Goal: Information Seeking & Learning: Find specific fact

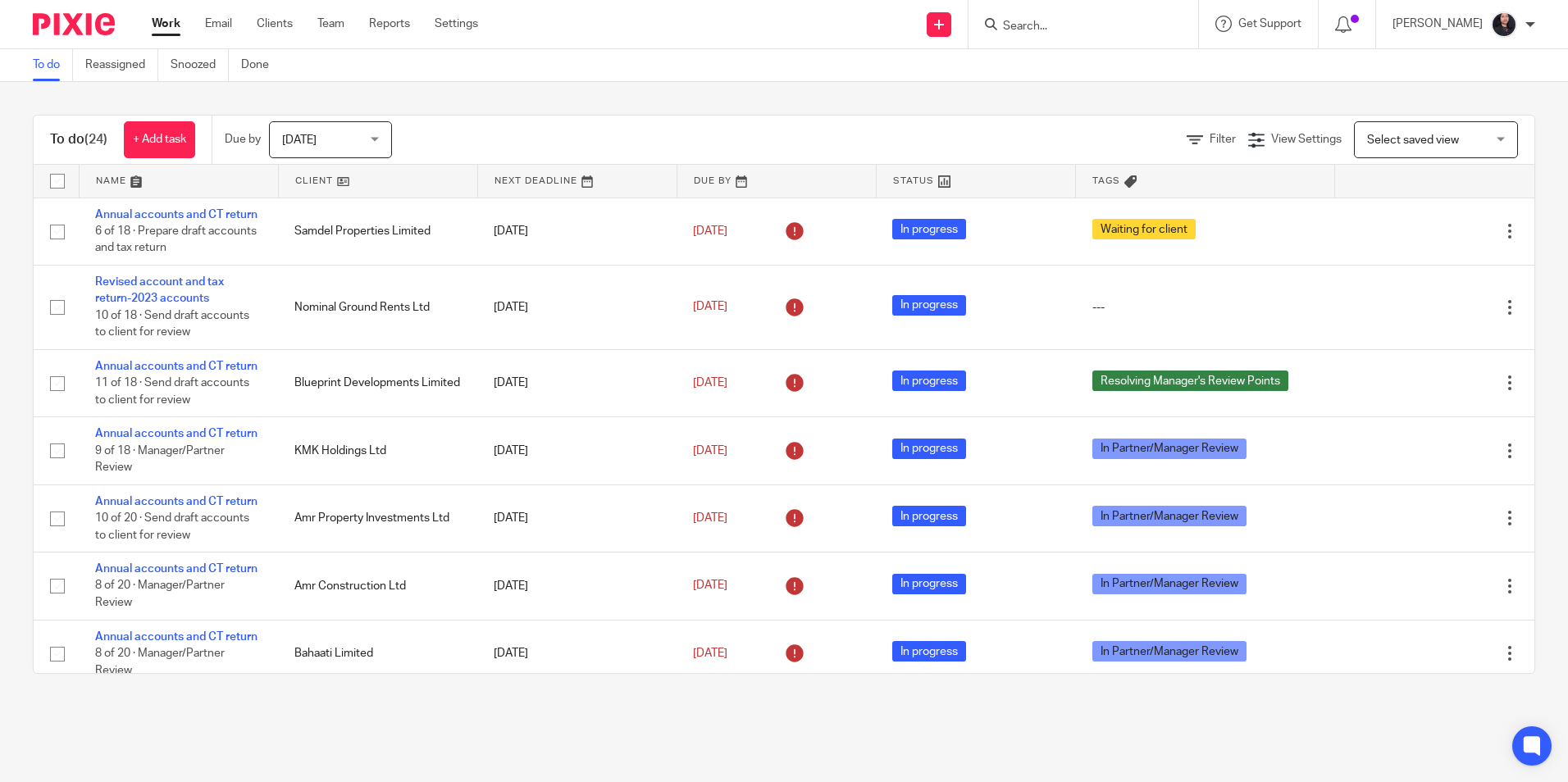
scroll to position [164, 0]
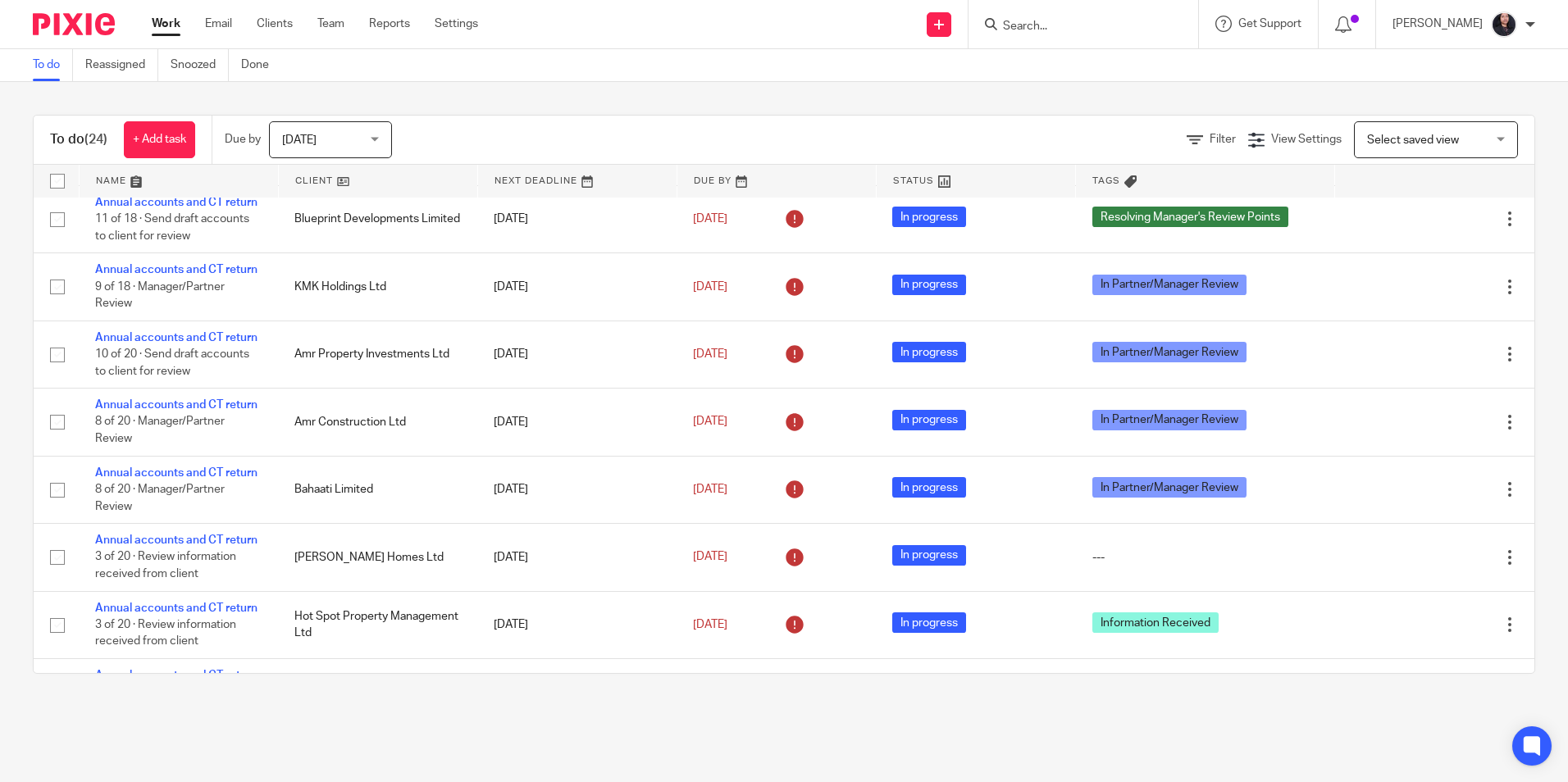
click at [1025, 28] on input "Search" at bounding box center [1075, 27] width 148 height 15
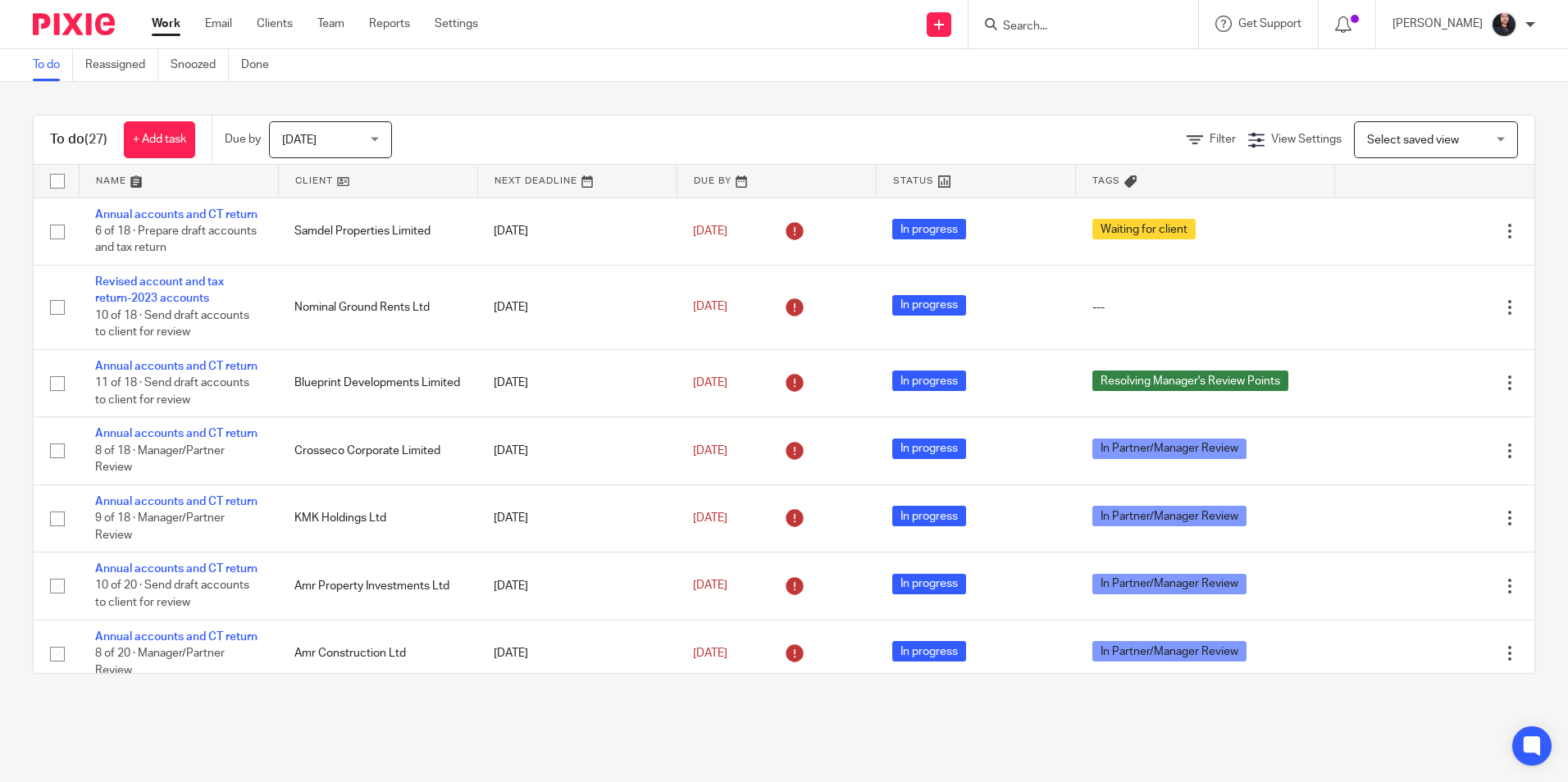
click at [1036, 28] on input "Search" at bounding box center [1075, 27] width 148 height 15
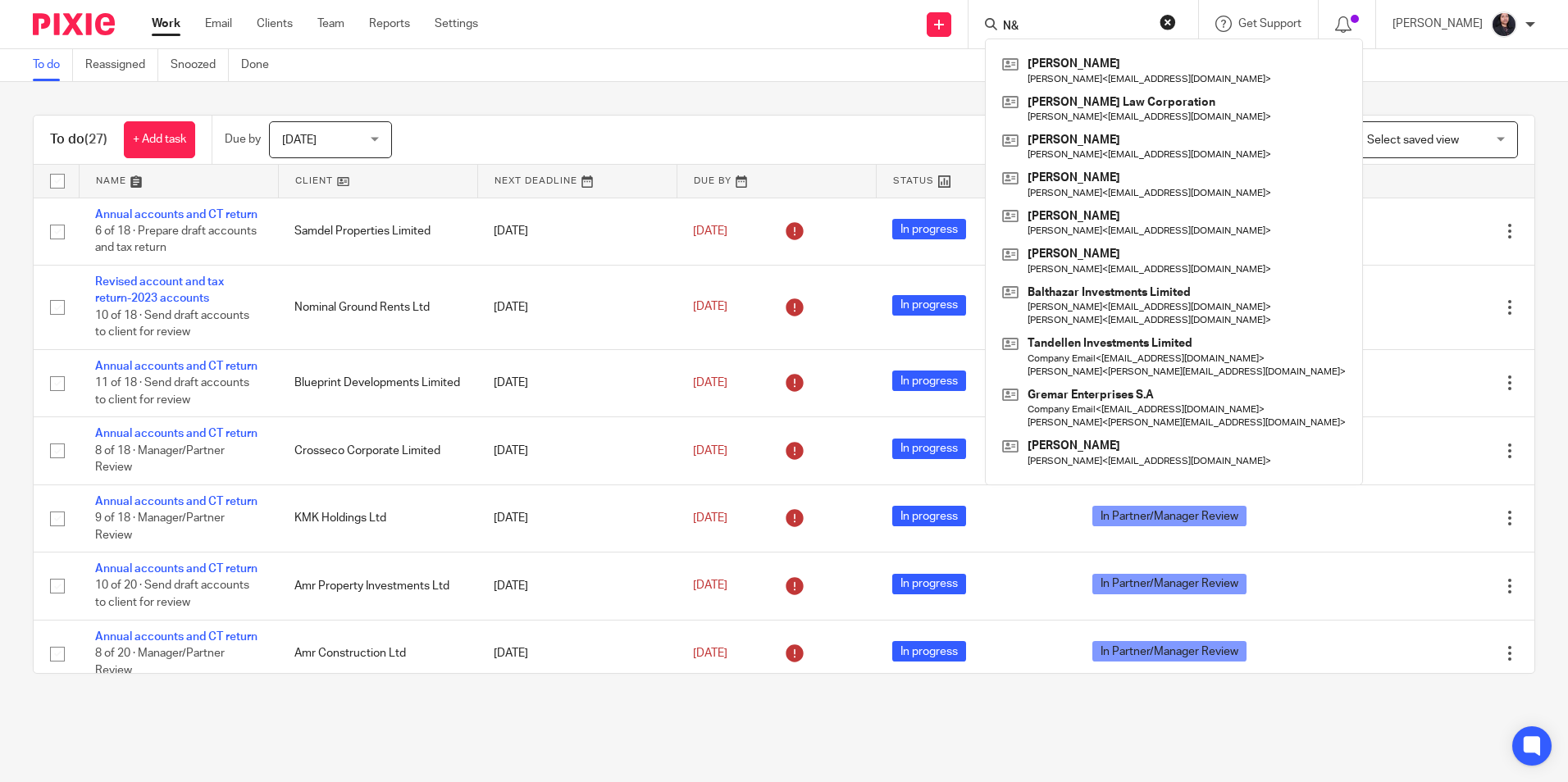
type input "N"
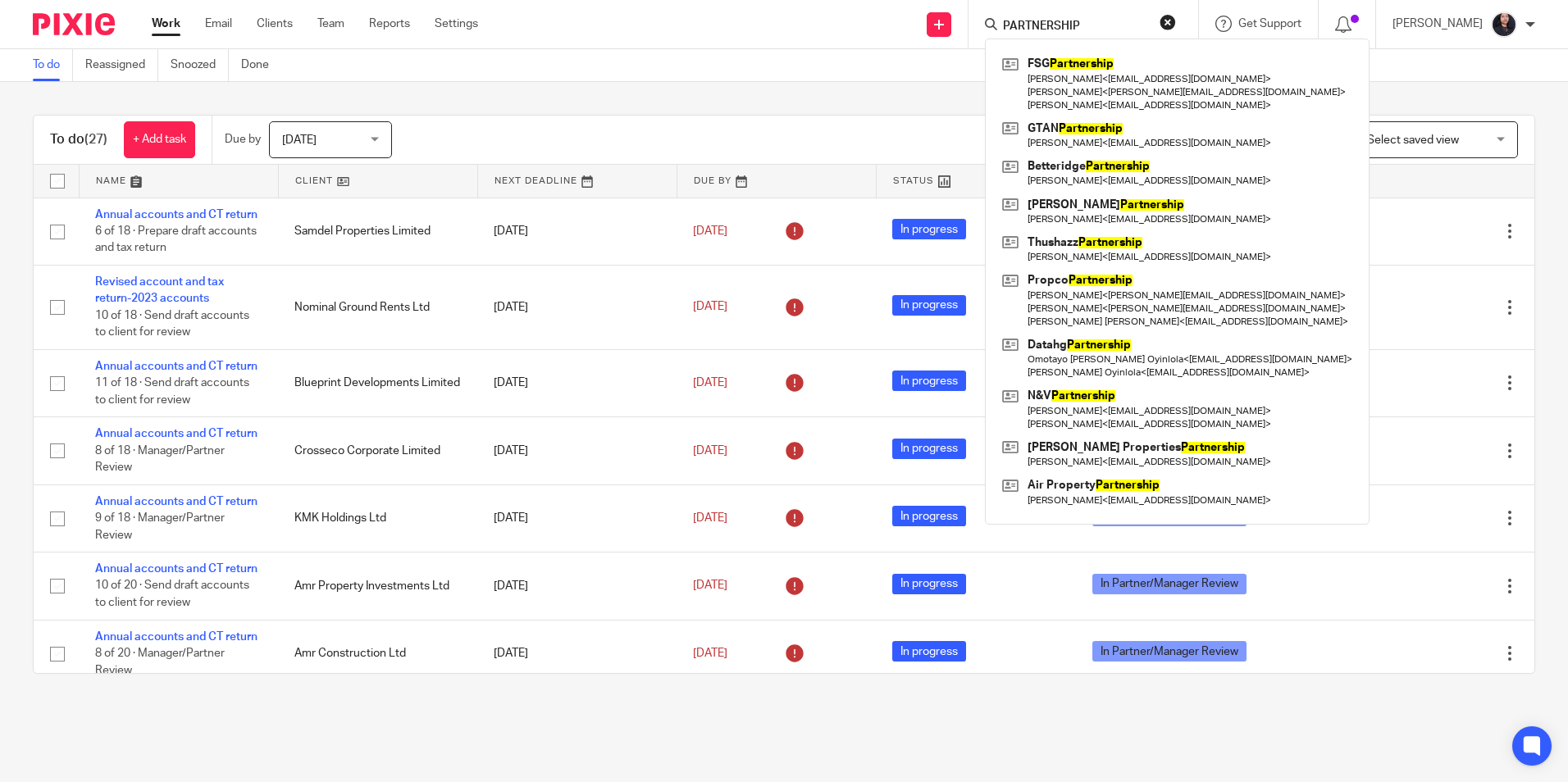
drag, startPoint x: 1078, startPoint y: 23, endPoint x: 965, endPoint y: 23, distance: 113.0
click at [968, 23] on div "PARTNERSHIP FSG Partnership Gerard Welikala < gerardwelikala@gmail.com > Franci…" at bounding box center [1083, 24] width 229 height 48
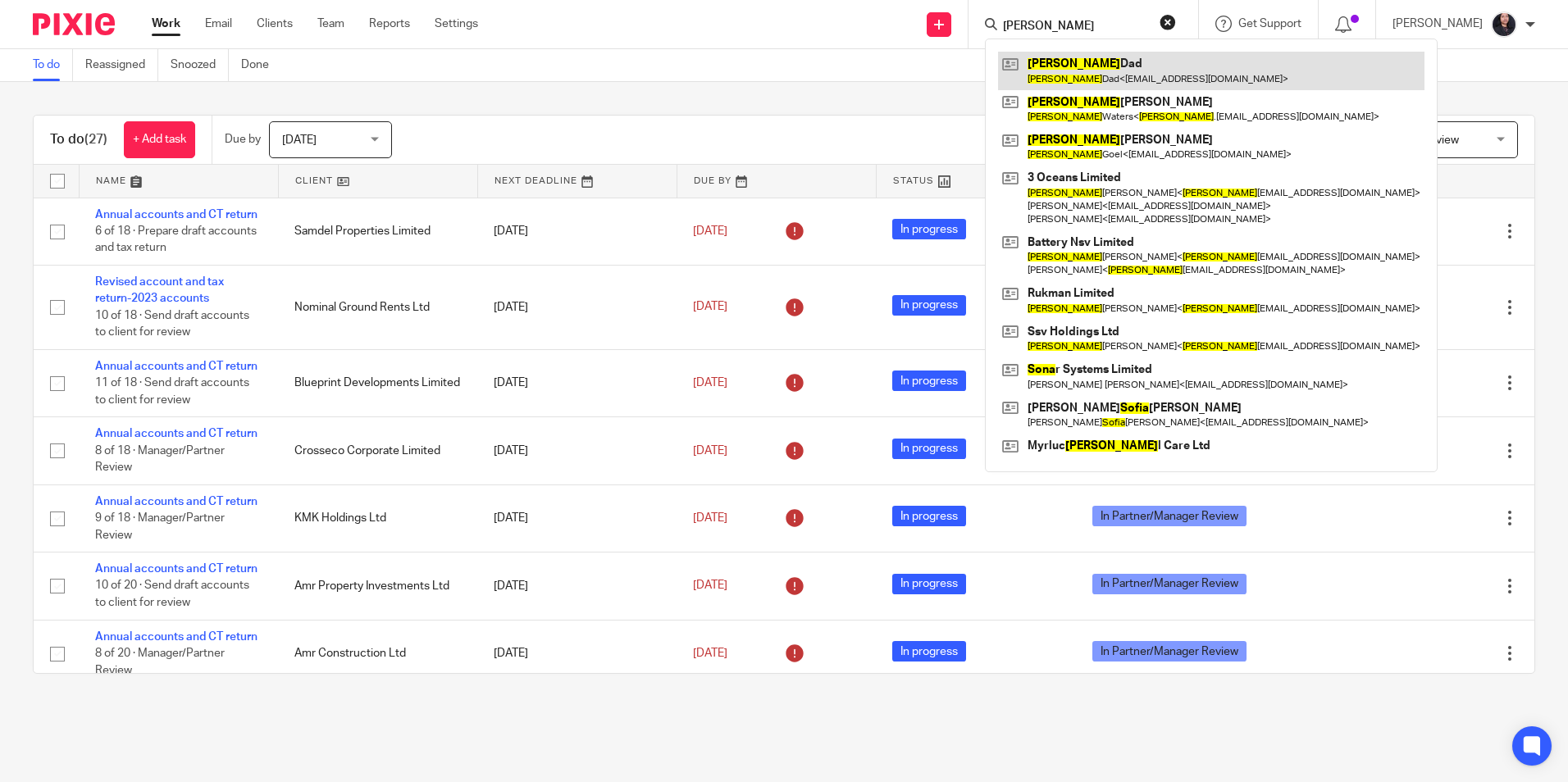
type input "sonia"
click at [1072, 73] on link at bounding box center [1211, 71] width 427 height 38
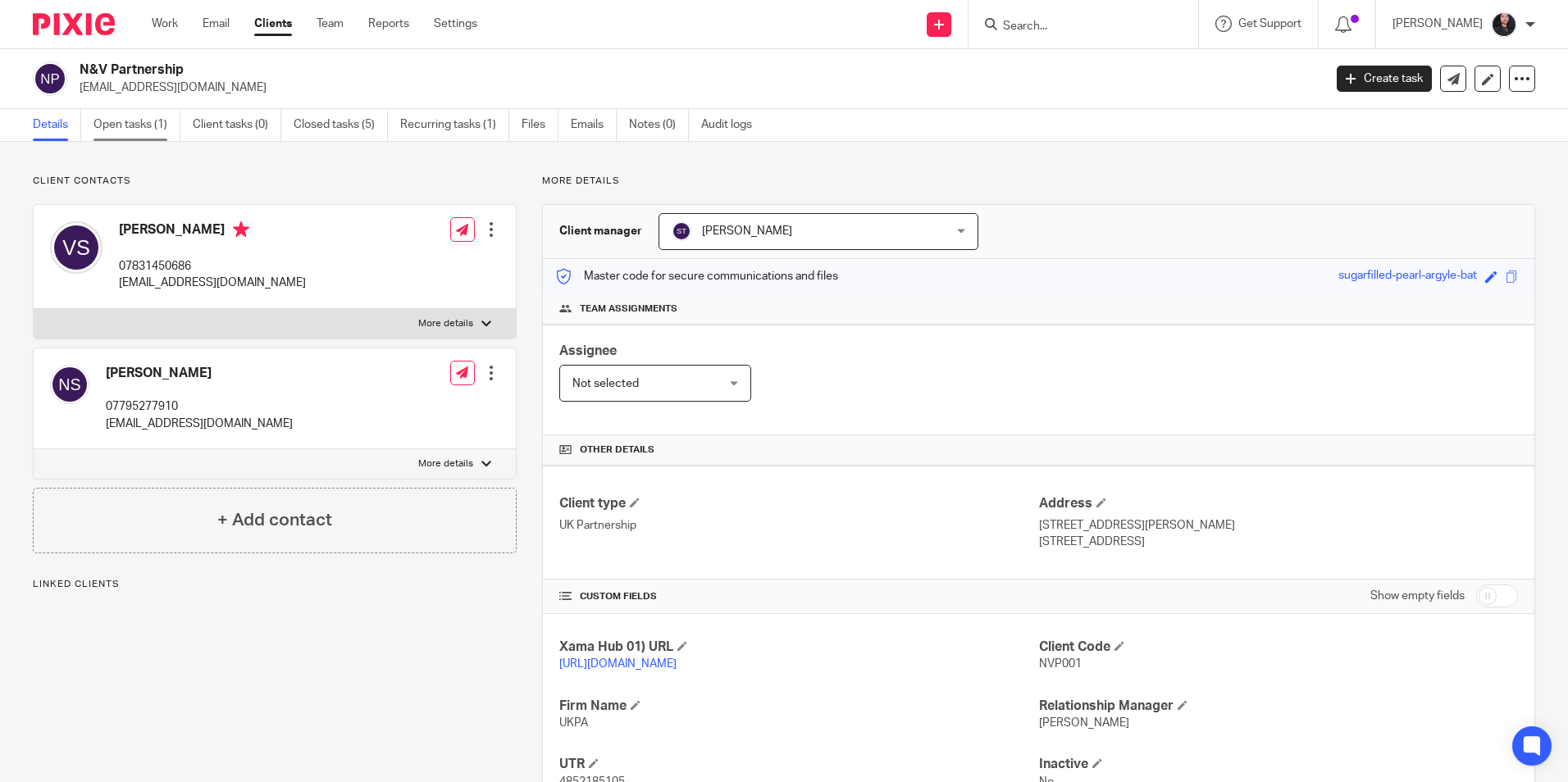
click at [144, 131] on link "Open tasks (1)" at bounding box center [137, 125] width 87 height 32
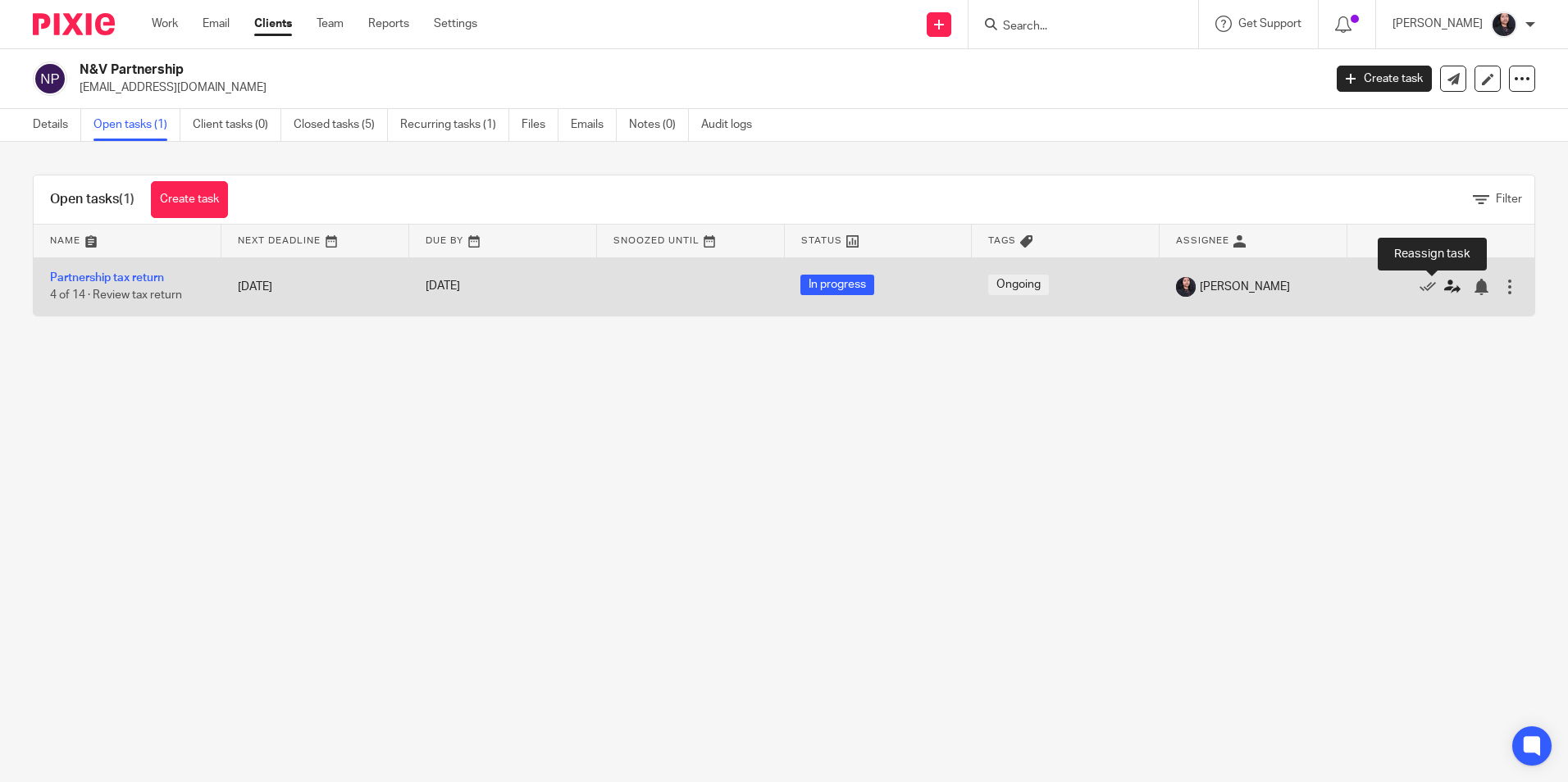
click at [1444, 281] on icon at bounding box center [1452, 286] width 16 height 16
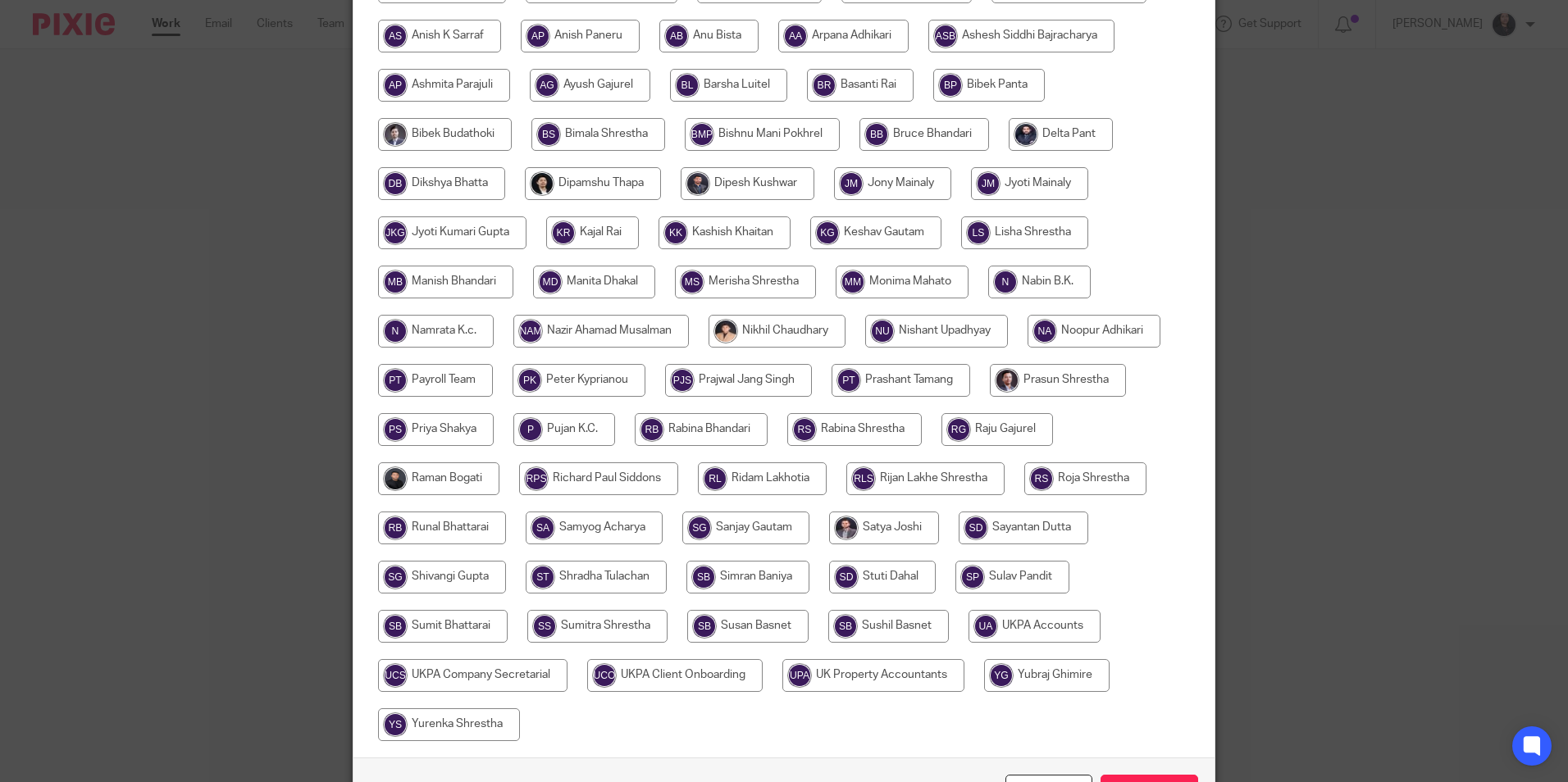
scroll to position [328, 0]
click at [569, 331] on input "radio" at bounding box center [601, 330] width 176 height 33
radio input "true"
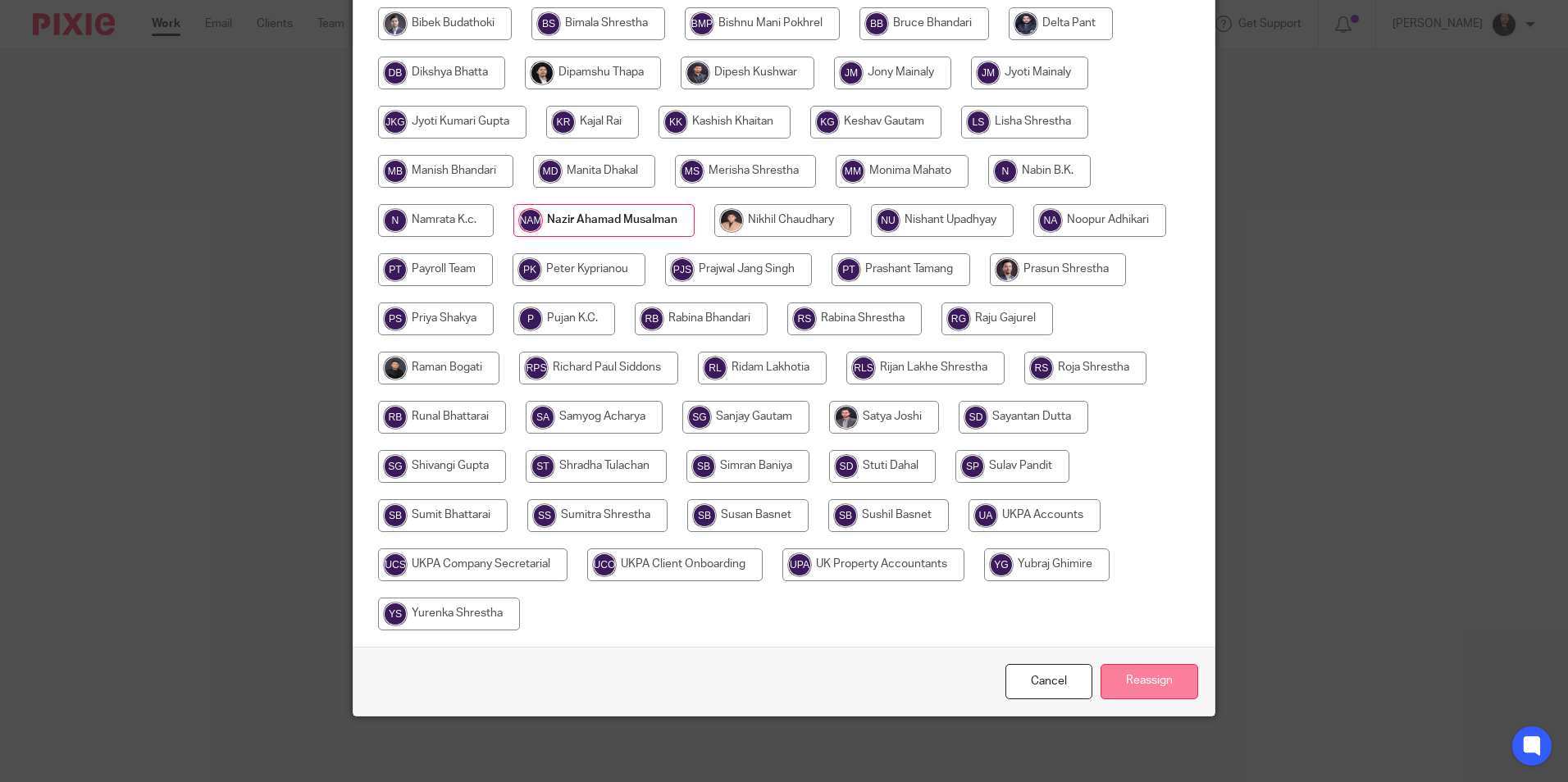
click at [1124, 673] on input "Reassign" at bounding box center [1149, 682] width 98 height 35
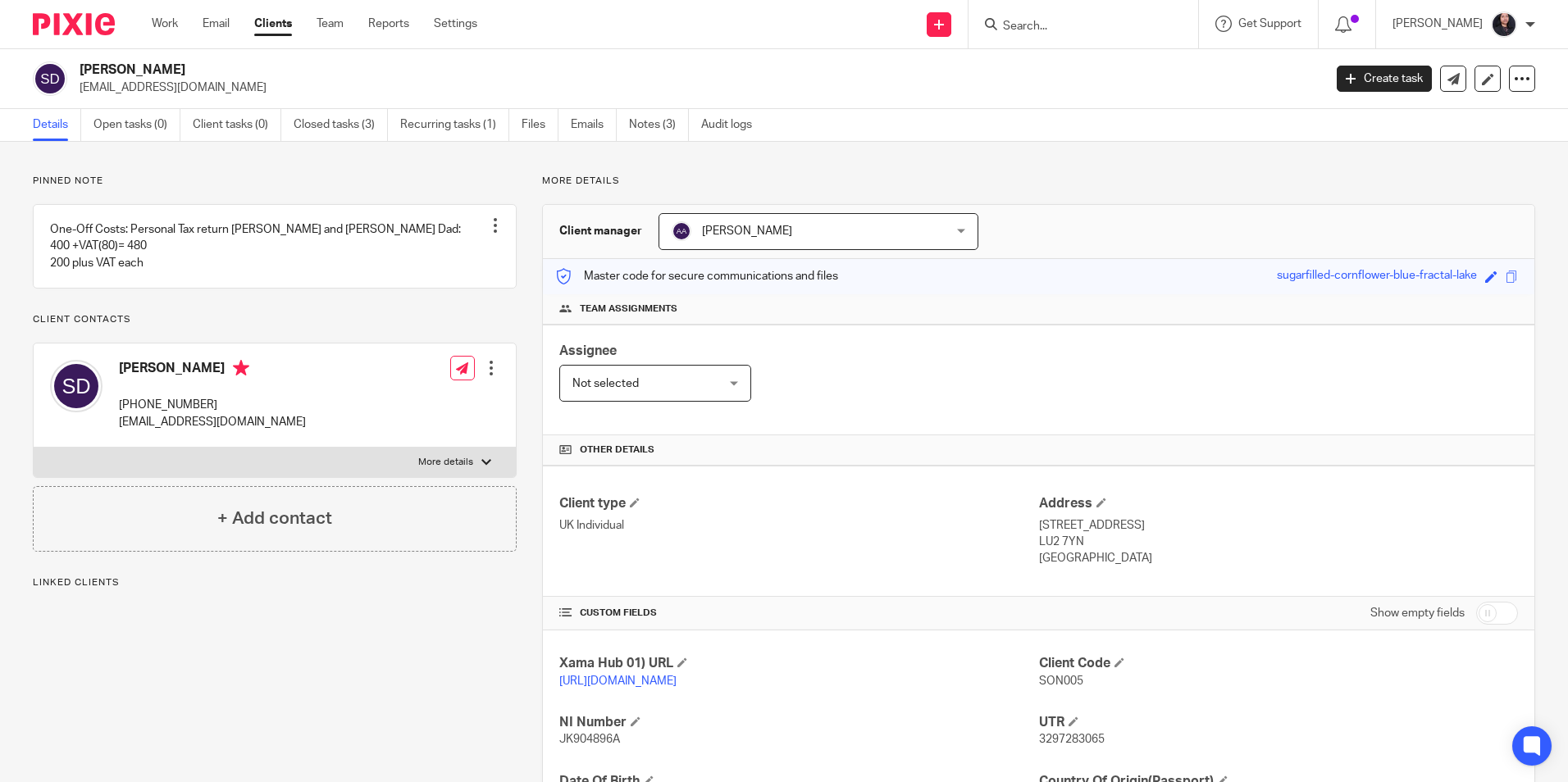
scroll to position [217, 0]
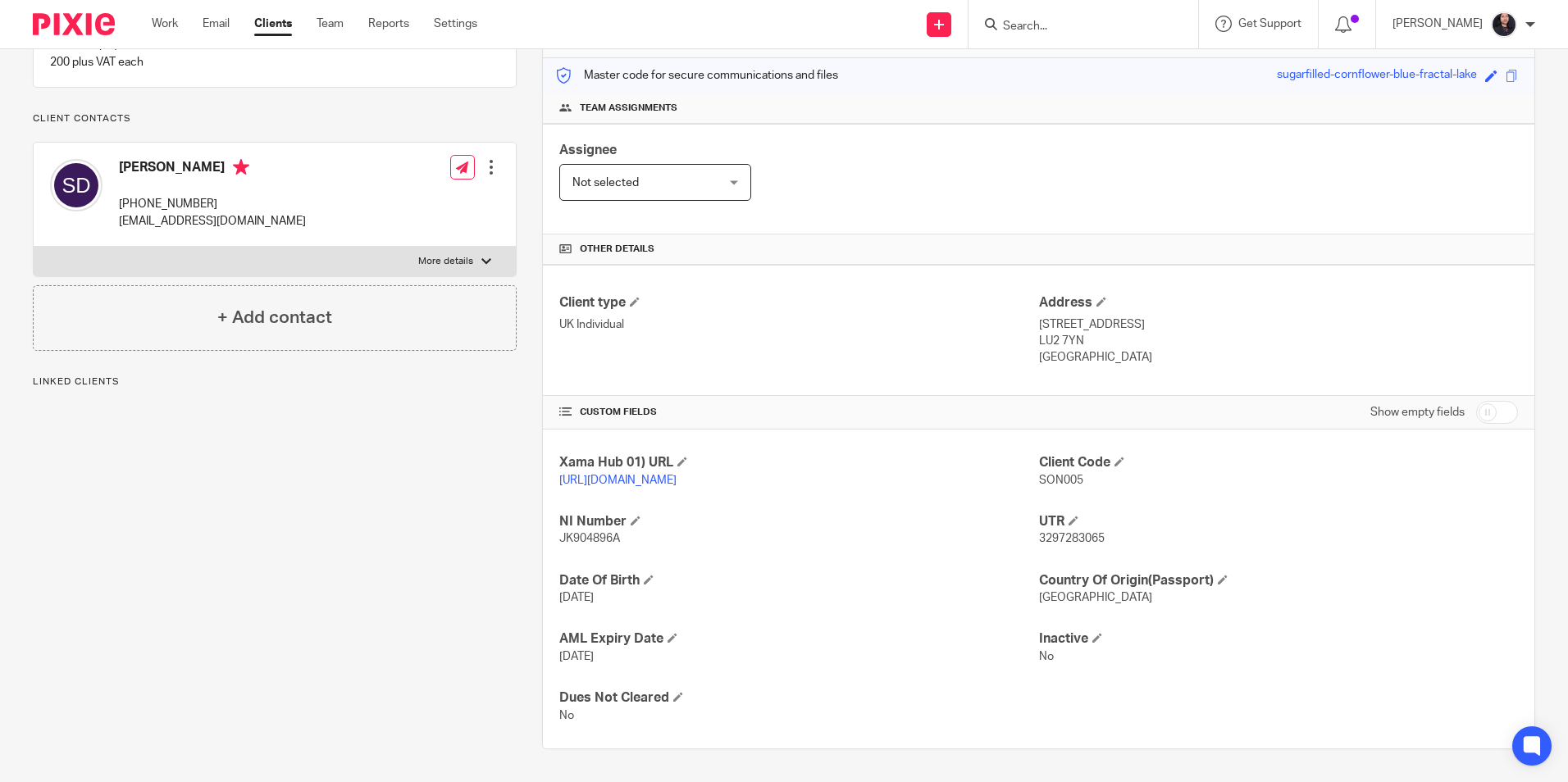
click at [1070, 540] on span "3297283065" at bounding box center [1072, 538] width 66 height 11
click at [1070, 540] on span "3297283065" at bounding box center [1072, 538] width 66 height 11
copy span "3297283065"
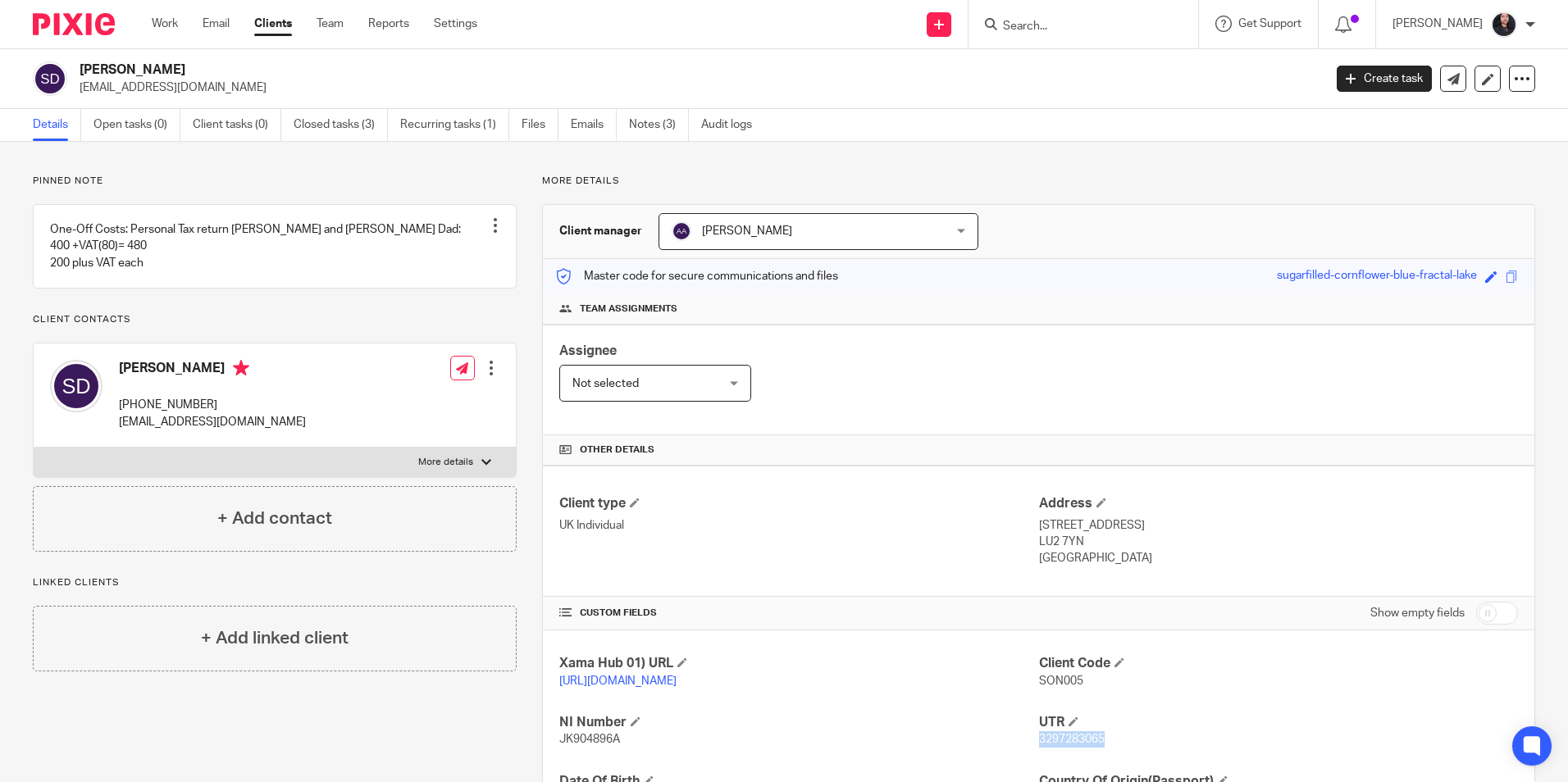
drag, startPoint x: 76, startPoint y: 61, endPoint x: 144, endPoint y: 61, distance: 68.0
click at [144, 61] on div "Sonia Dad saspropertypartnership@gmail.com Create task Update from Companies Ho…" at bounding box center [784, 79] width 1568 height 60
drag, startPoint x: 144, startPoint y: 61, endPoint x: 133, endPoint y: 66, distance: 12.1
copy h2 "[PERSON_NAME]"
click at [79, 23] on img at bounding box center [74, 24] width 82 height 22
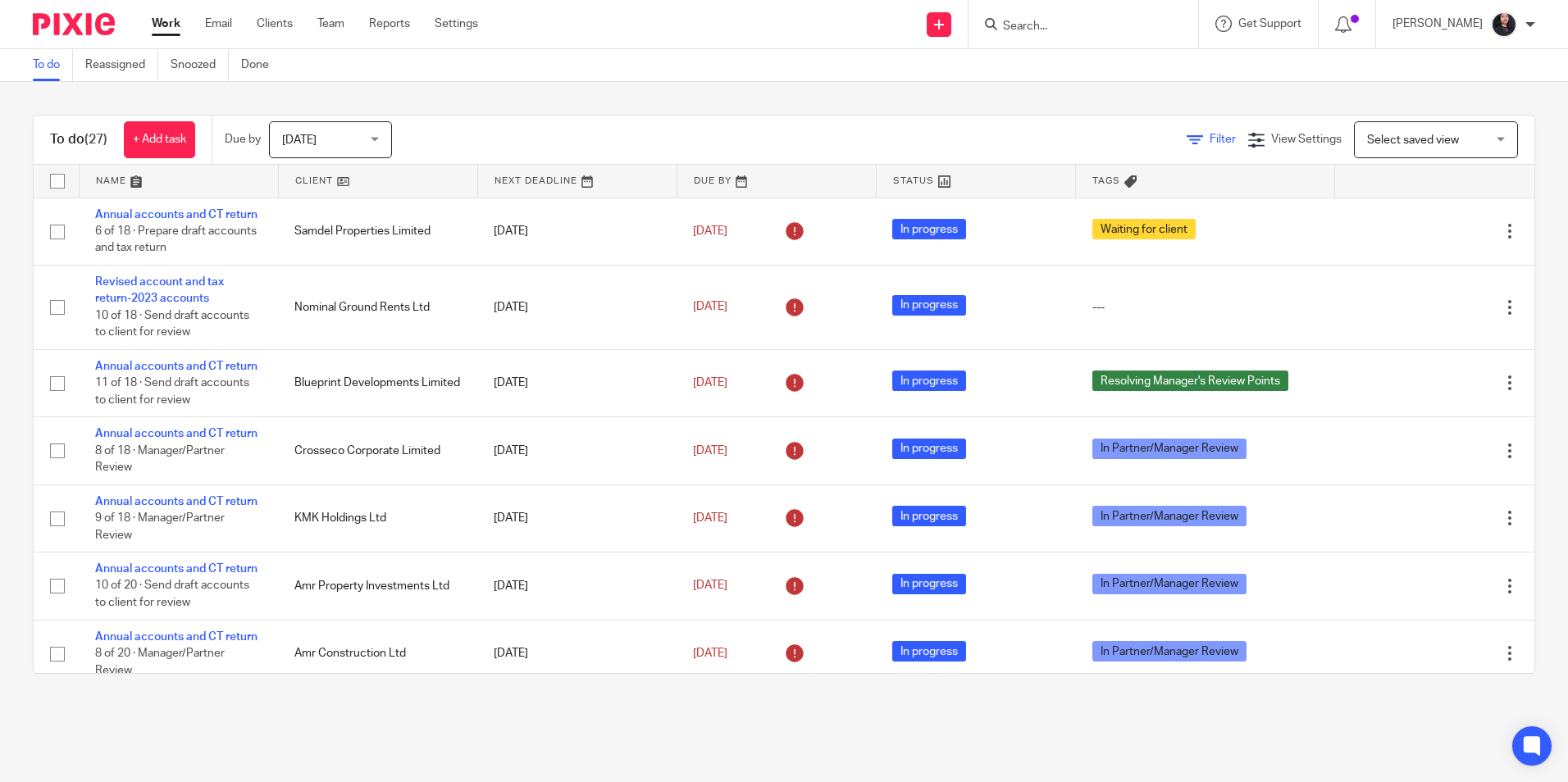
click at [1210, 141] on span "Filter" at bounding box center [1223, 138] width 26 height 11
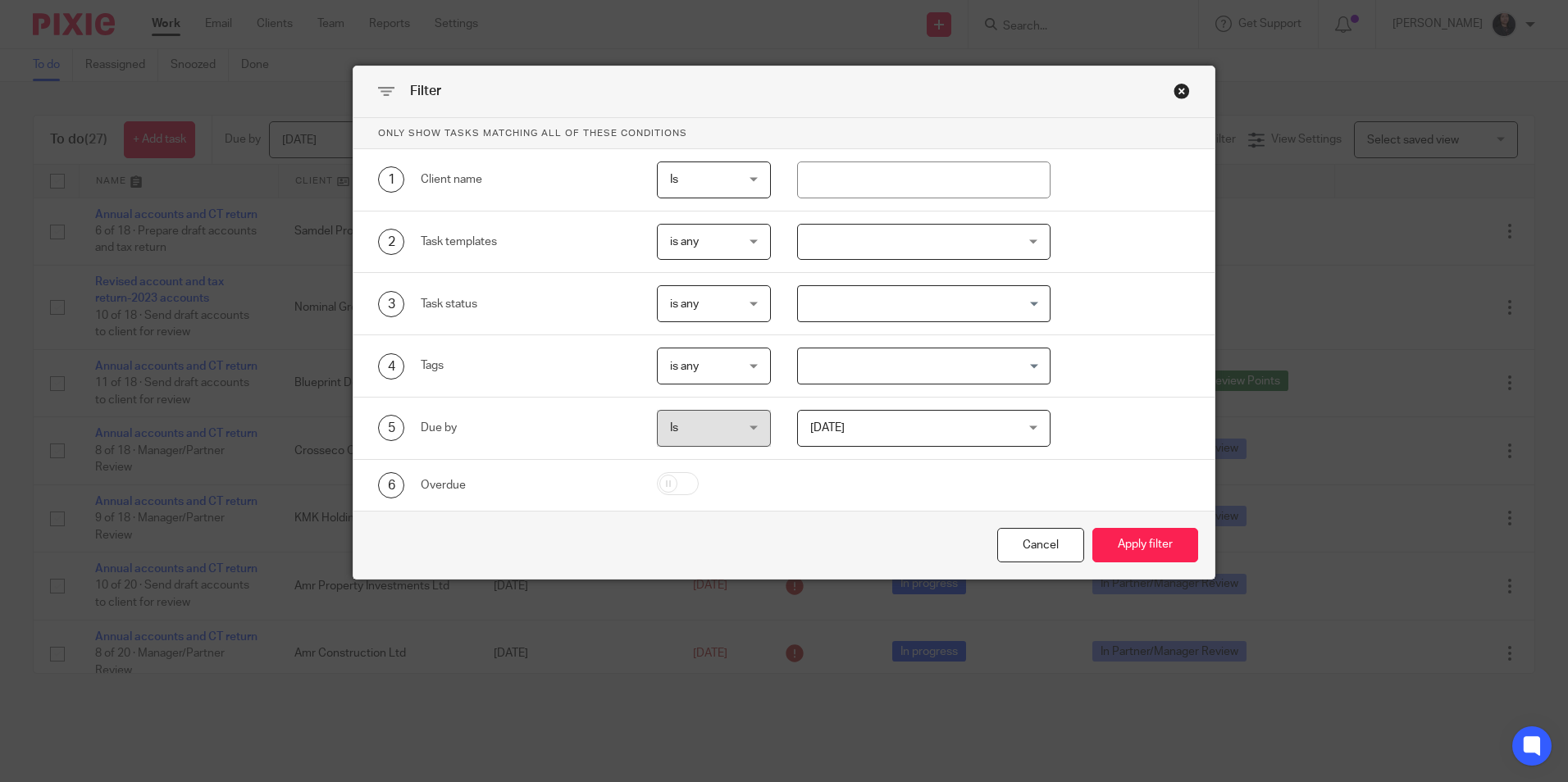
click at [898, 438] on span "[DATE]" at bounding box center [906, 428] width 192 height 35
click at [852, 441] on div "Today Today" at bounding box center [923, 428] width 254 height 37
click at [711, 419] on span "Is" at bounding box center [710, 428] width 80 height 35
click at [835, 426] on span "Today" at bounding box center [906, 428] width 192 height 35
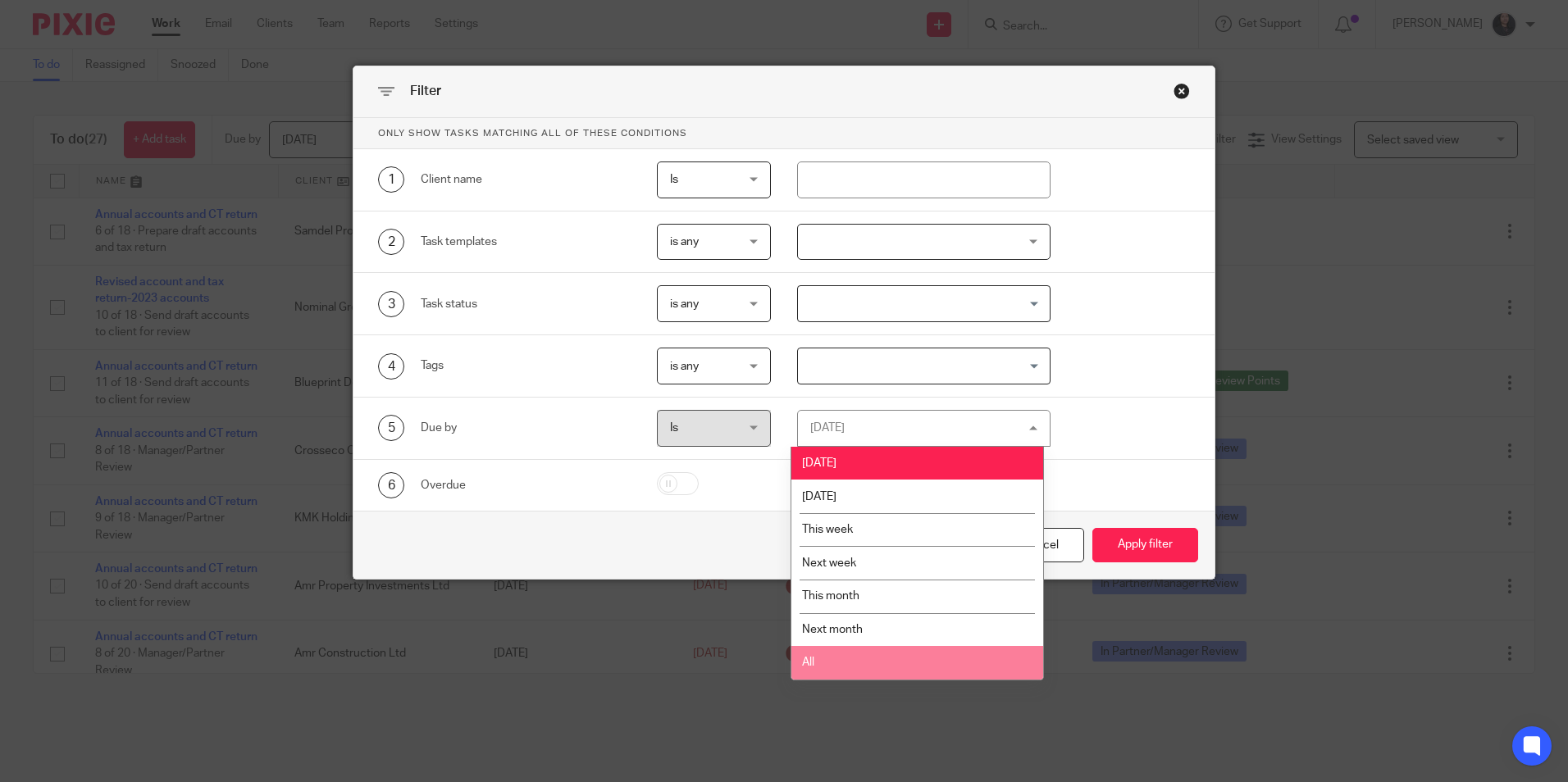
click at [829, 666] on li "All" at bounding box center [916, 663] width 252 height 34
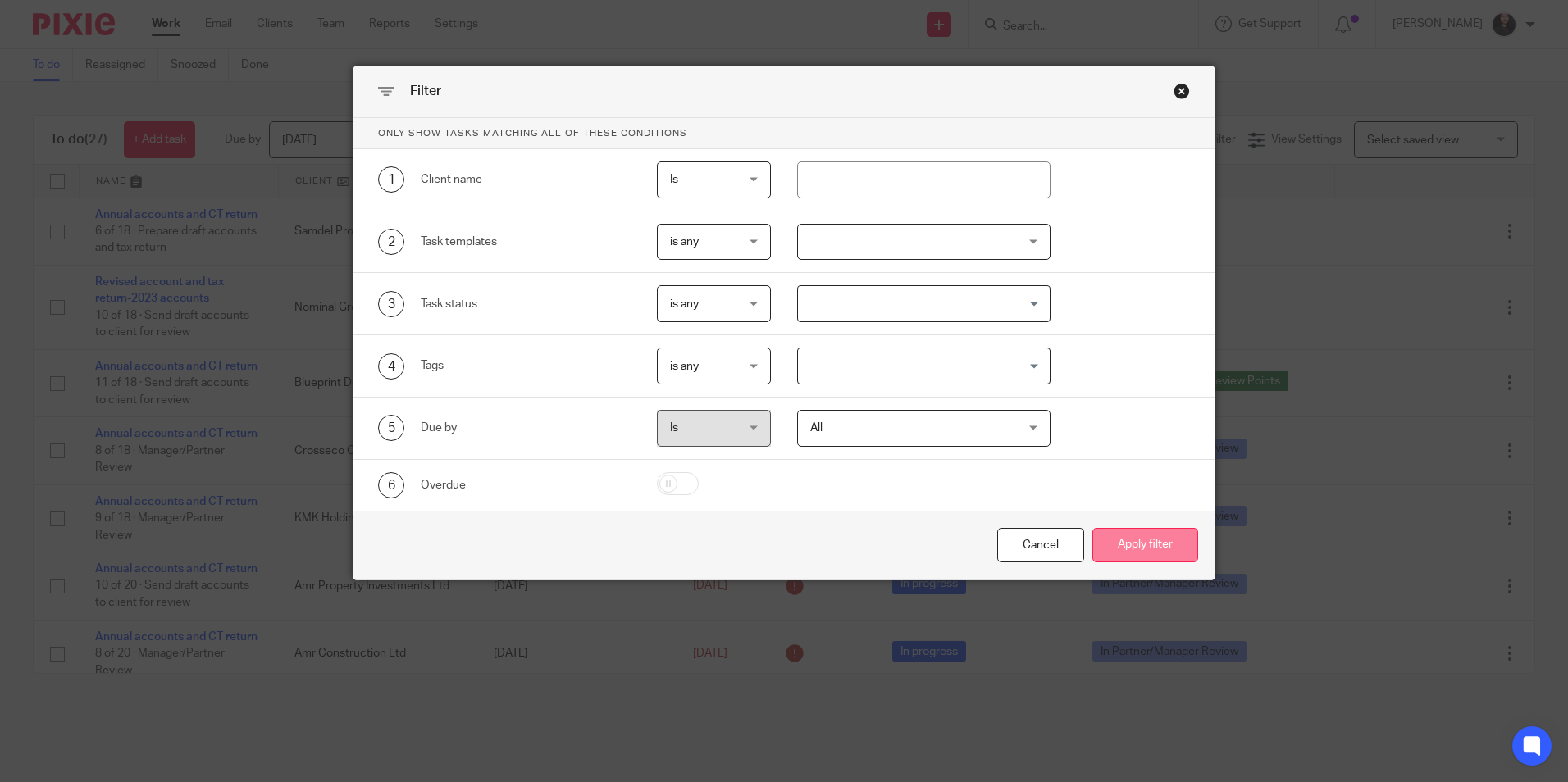
click at [1137, 554] on button "Apply filter" at bounding box center [1145, 545] width 106 height 35
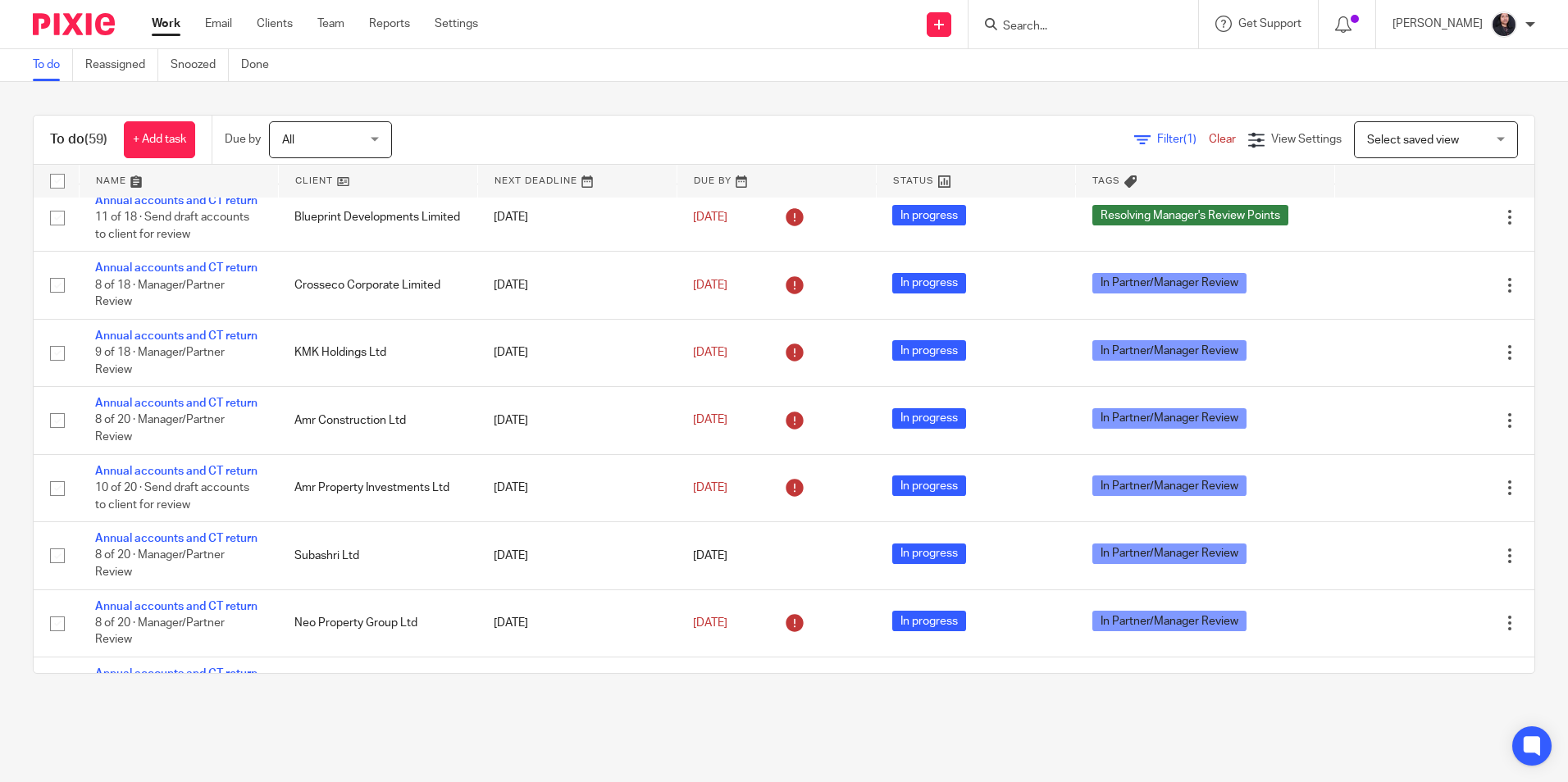
scroll to position [164, 0]
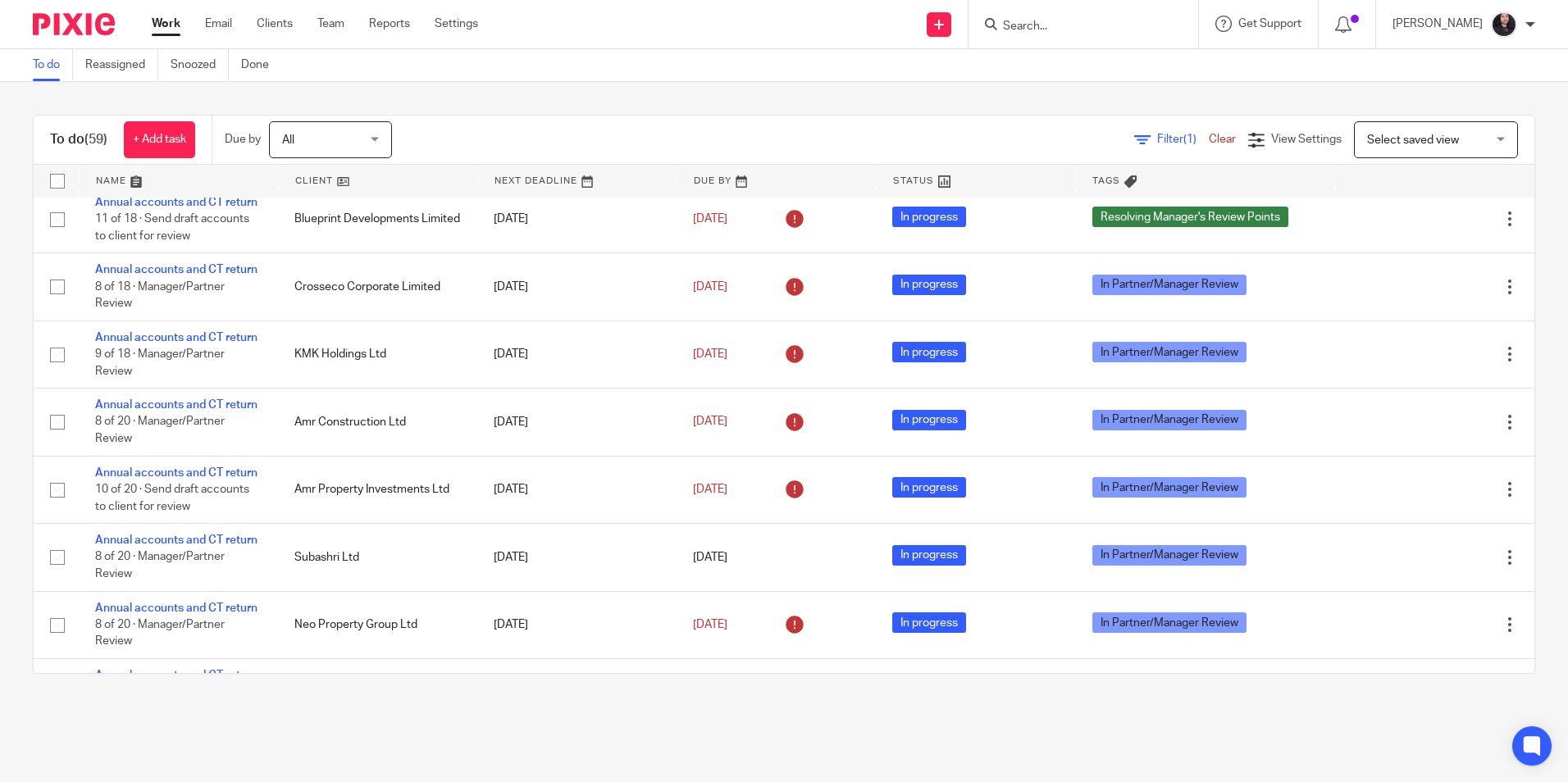
click at [1060, 29] on input "Search" at bounding box center [1075, 27] width 148 height 15
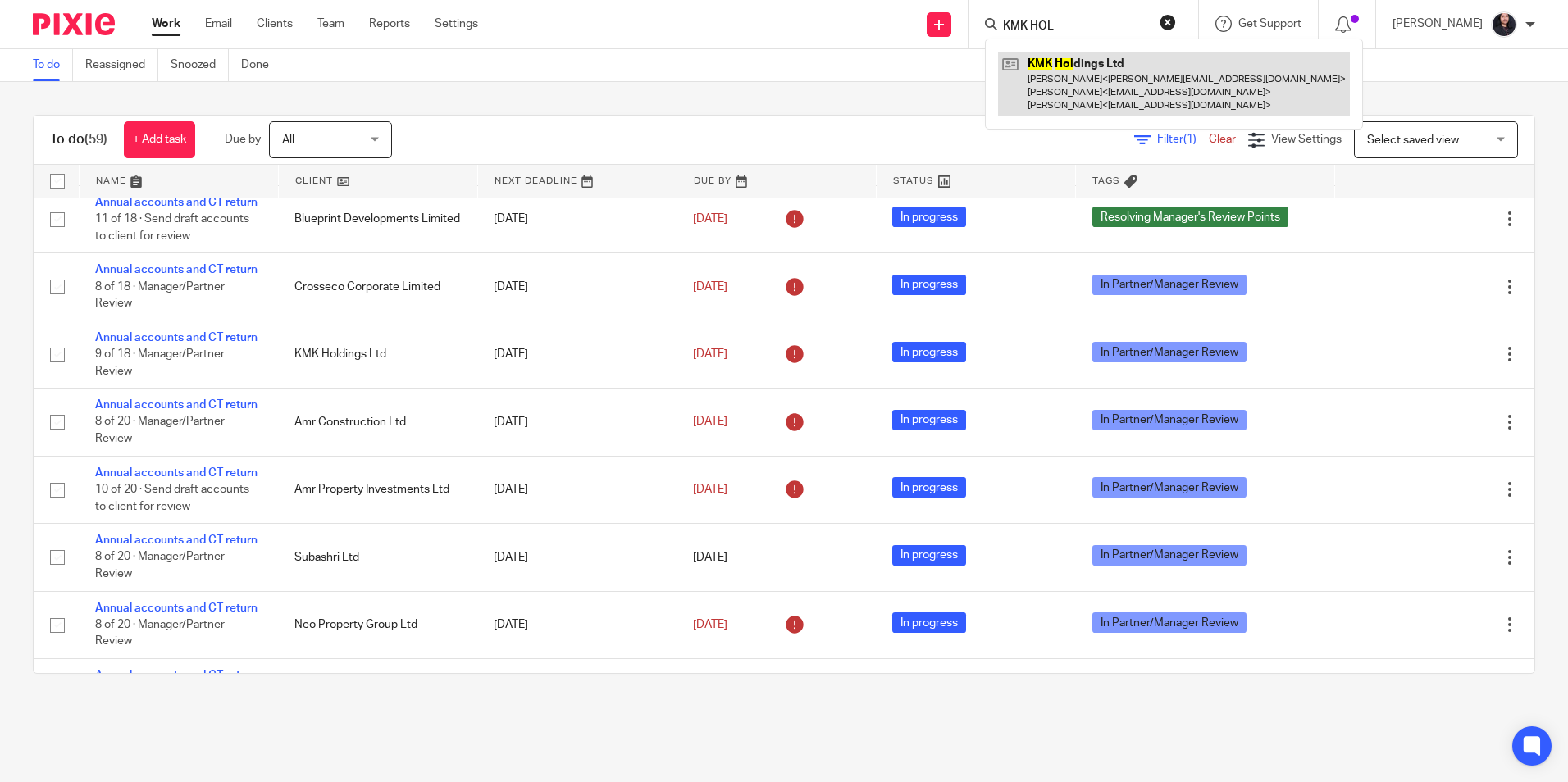
type input "KMK HOL"
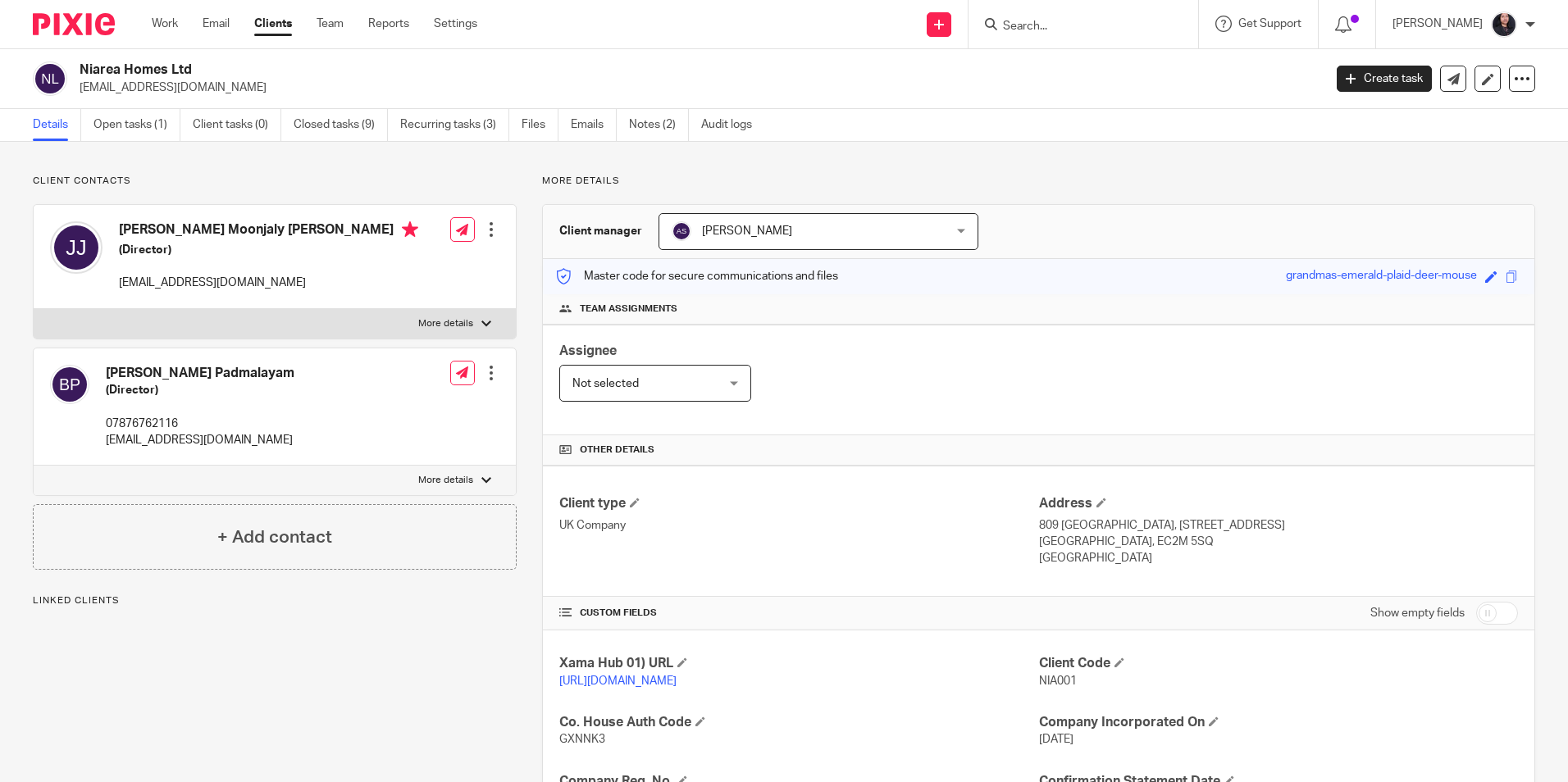
drag, startPoint x: 82, startPoint y: 67, endPoint x: 200, endPoint y: 66, distance: 118.0
click at [200, 66] on h2 "Niarea Homes Ltd" at bounding box center [572, 70] width 986 height 17
copy h2 "Niarea Homes Ltd"
